Goal: Find specific page/section: Find specific page/section

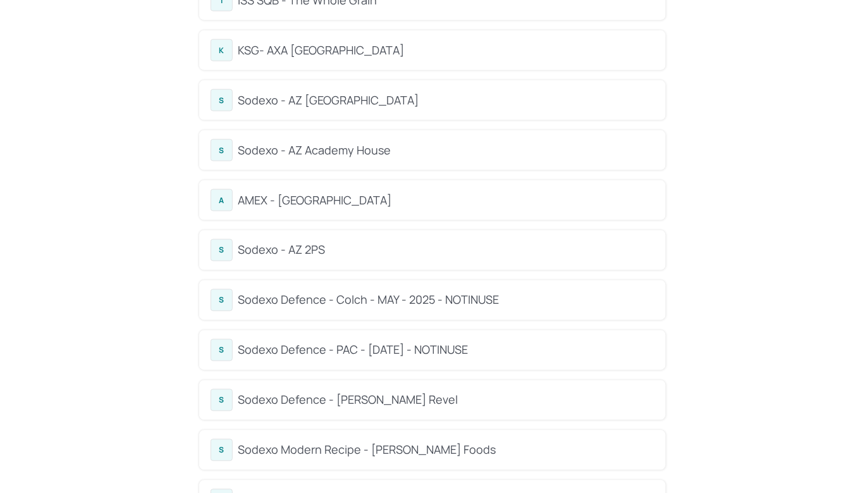
scroll to position [443, 0]
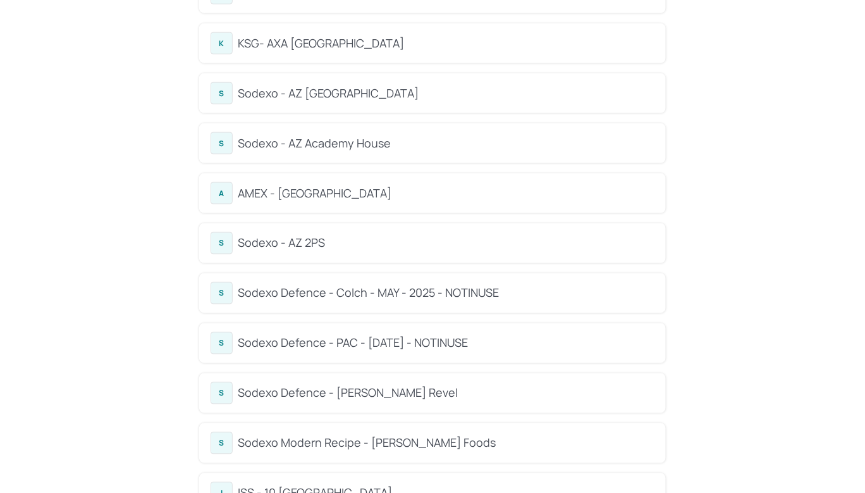
click at [340, 106] on div "S Sodexo - AZ [GEOGRAPHIC_DATA]" at bounding box center [432, 93] width 467 height 40
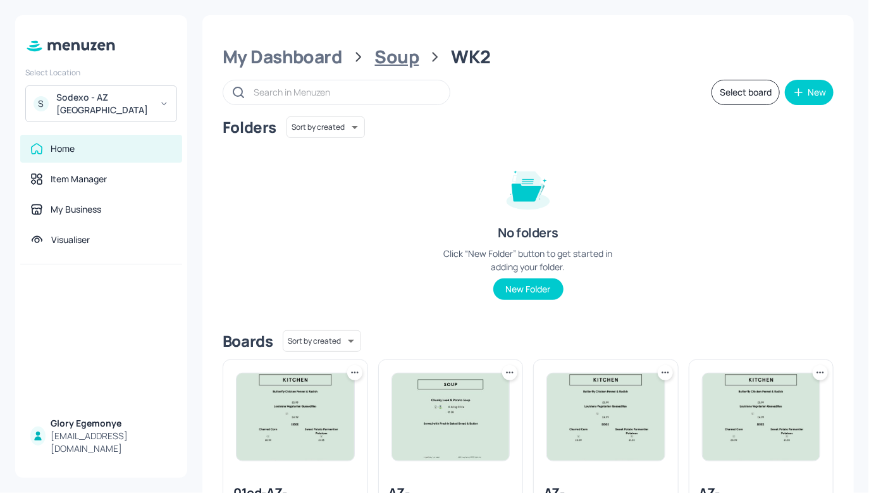
click at [392, 53] on div "Soup" at bounding box center [397, 57] width 44 height 23
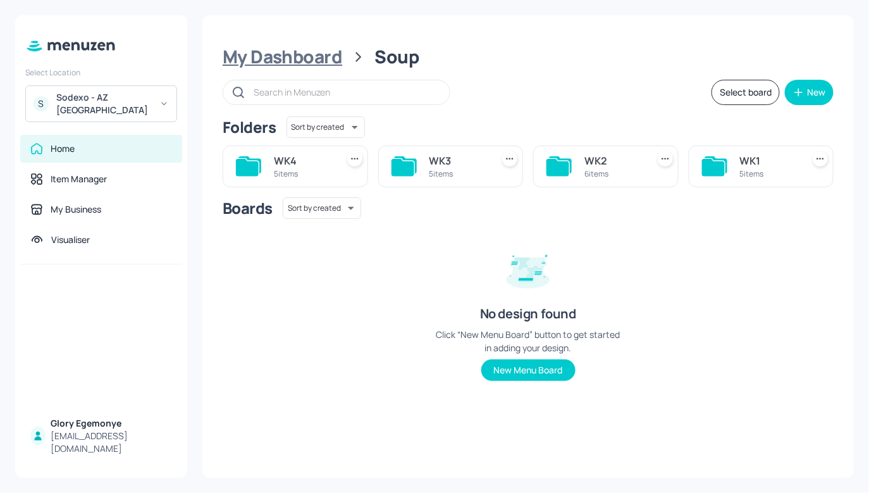
click at [302, 57] on div "My Dashboard" at bounding box center [283, 57] width 120 height 23
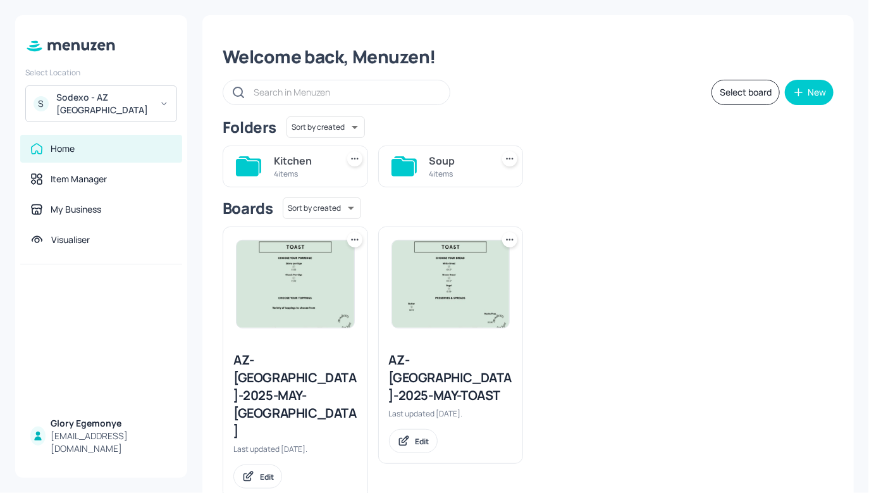
click at [236, 168] on icon at bounding box center [247, 167] width 23 height 17
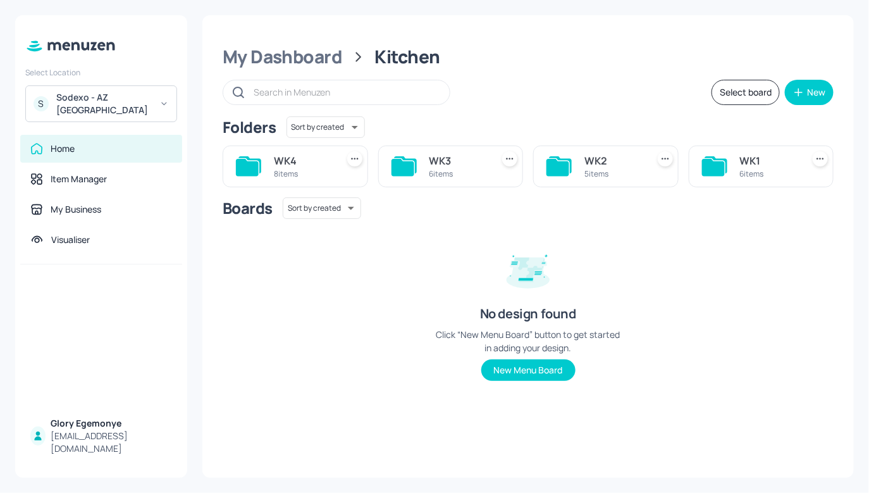
click at [552, 169] on icon at bounding box center [557, 167] width 23 height 17
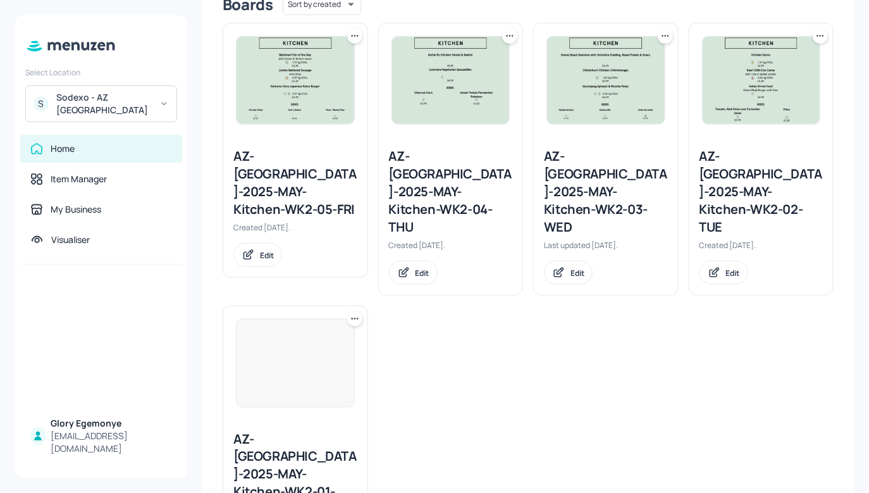
scroll to position [362, 0]
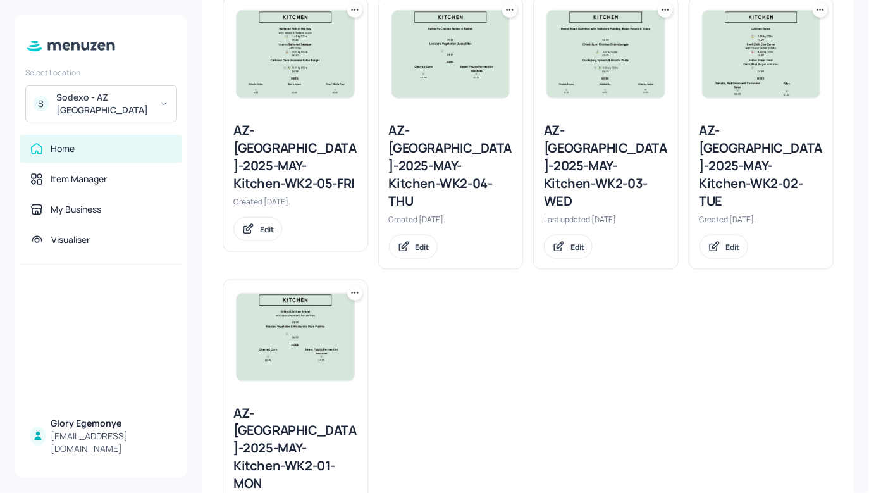
click at [701, 141] on div "AZ-[GEOGRAPHIC_DATA]-2025-MAY-Kitchen-WK2-02-TUE" at bounding box center [762, 165] width 124 height 89
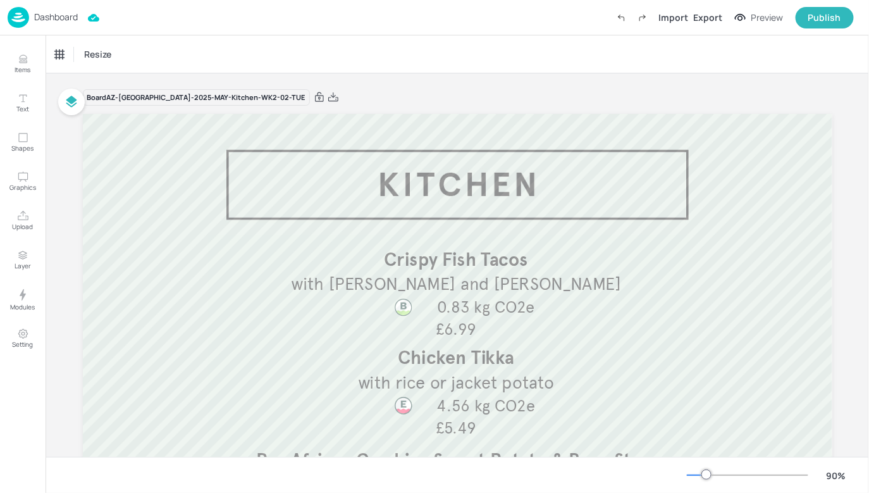
click at [67, 27] on div "Dashboard Import Export Preview Publish" at bounding box center [431, 17] width 846 height 35
click at [69, 22] on p "Dashboard" at bounding box center [56, 17] width 44 height 9
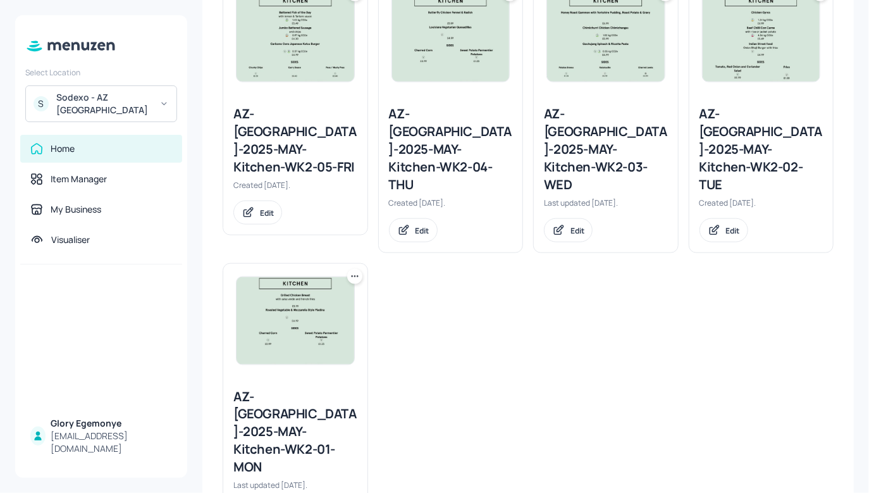
scroll to position [381, 0]
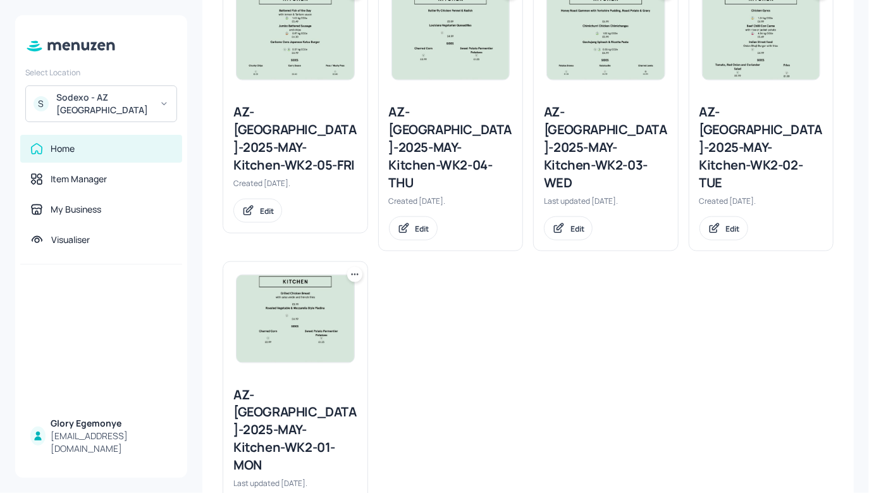
click at [748, 118] on div "AZ-[GEOGRAPHIC_DATA]-2025-MAY-Kitchen-WK2-02-TUE" at bounding box center [762, 147] width 124 height 89
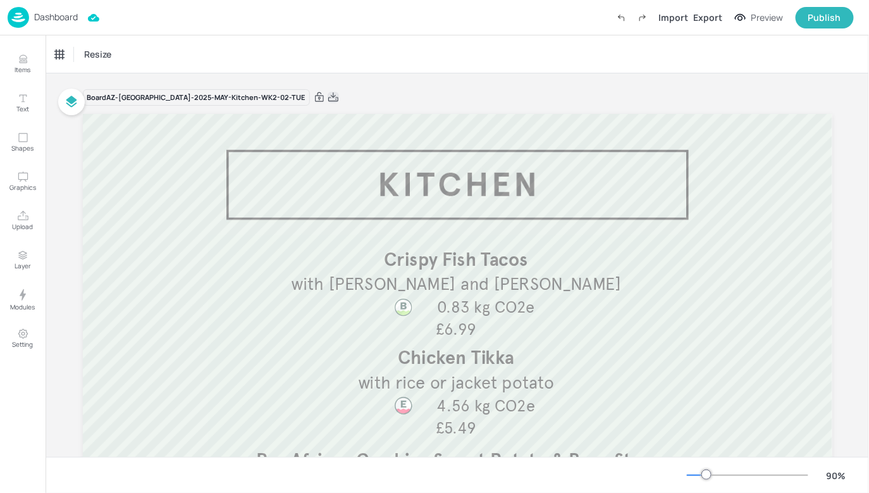
click at [328, 92] on icon at bounding box center [333, 97] width 11 height 13
drag, startPoint x: 81, startPoint y: 22, endPoint x: 81, endPoint y: 13, distance: 9.5
click at [81, 22] on div "Dashboard Import Export Preview Publish" at bounding box center [431, 17] width 846 height 35
click at [66, 20] on p "Dashboard" at bounding box center [56, 17] width 44 height 9
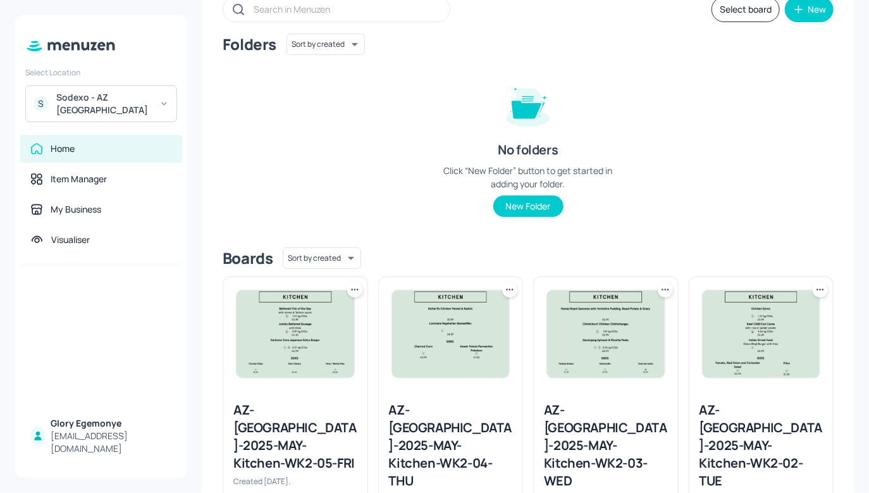
scroll to position [90, 0]
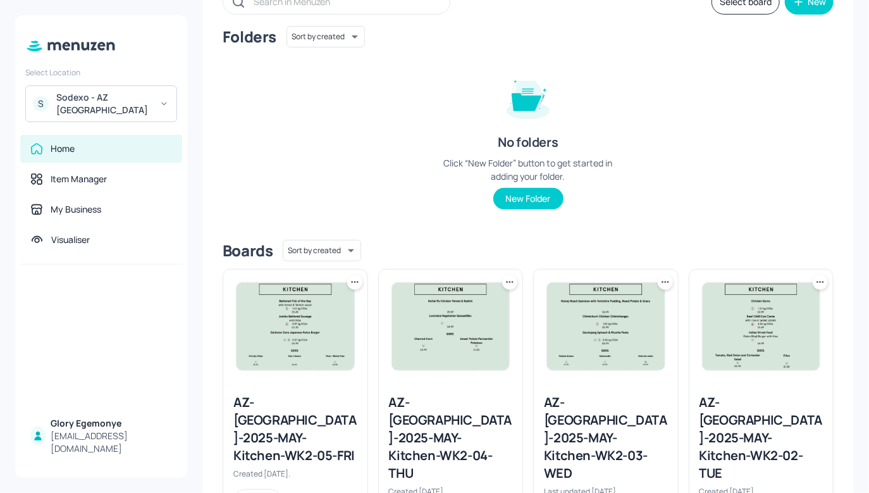
click at [591, 422] on div "AZ-[GEOGRAPHIC_DATA]-2025-MAY-Kitchen-WK2-03-WED" at bounding box center [606, 437] width 124 height 89
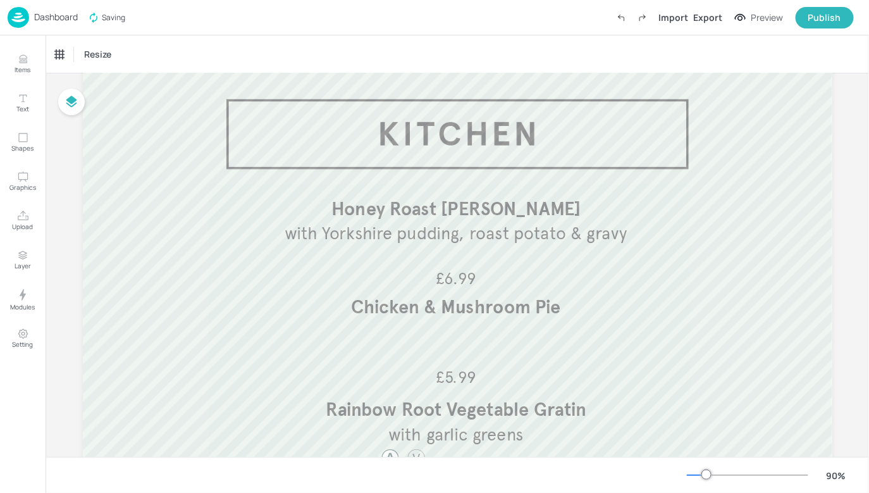
scroll to position [51, 0]
click at [77, 20] on p "Dashboard" at bounding box center [56, 17] width 44 height 9
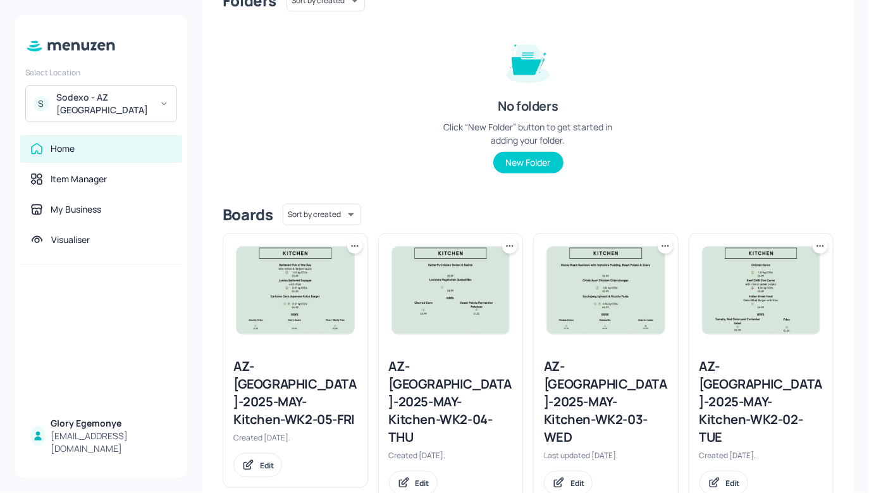
scroll to position [131, 0]
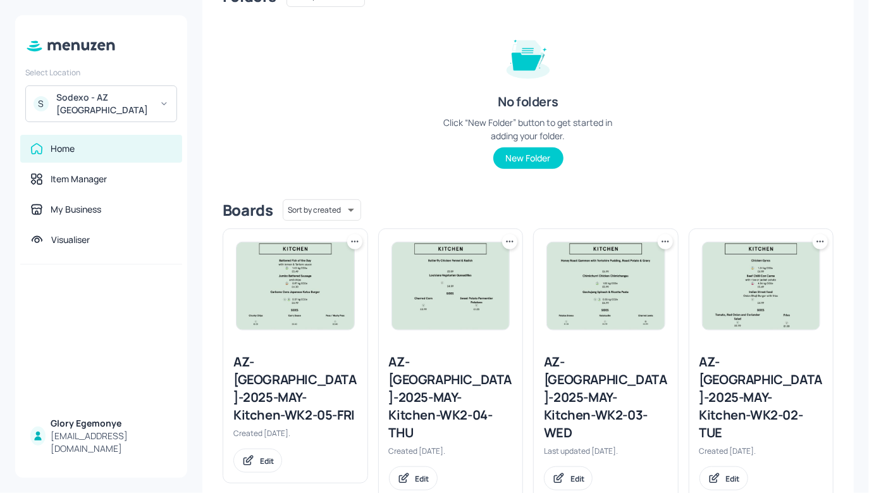
click at [460, 367] on div "AZ-[GEOGRAPHIC_DATA]-2025-MAY-Kitchen-WK2-04-THU" at bounding box center [451, 397] width 124 height 89
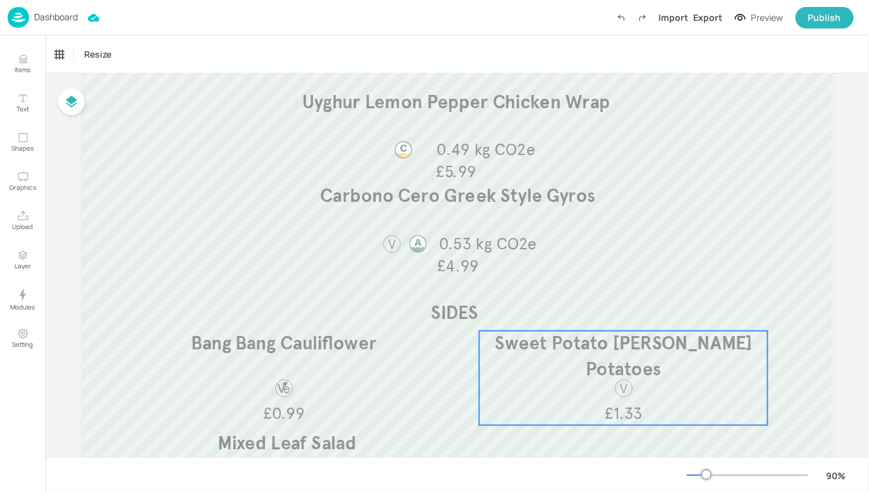
scroll to position [159, 0]
